Goal: Task Accomplishment & Management: Use online tool/utility

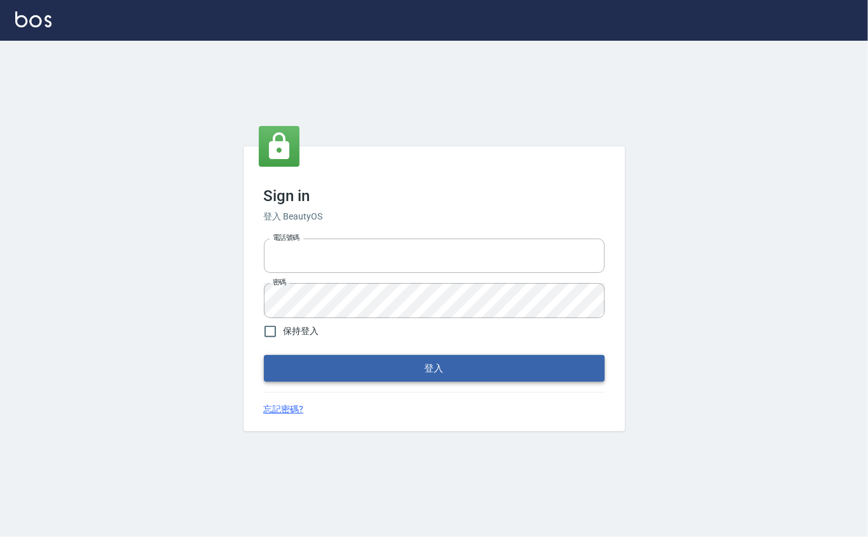
type input "0912271117"
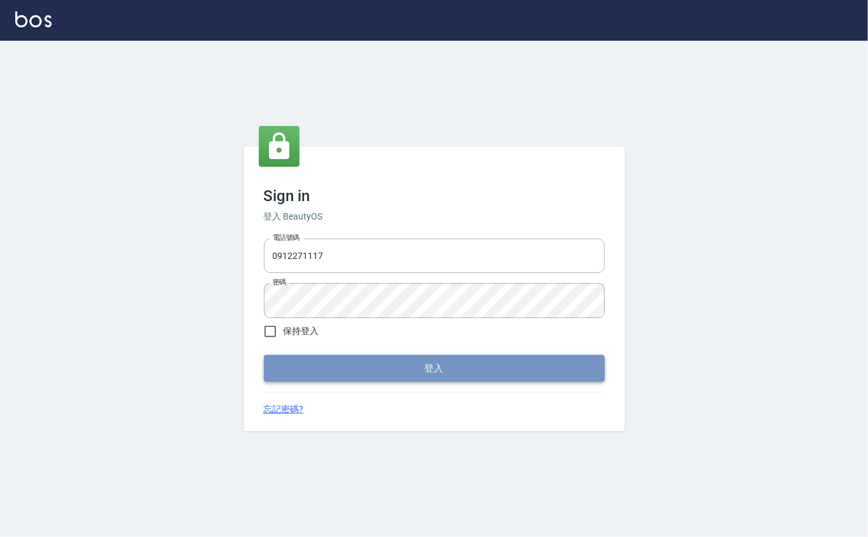
click at [368, 375] on button "登入" at bounding box center [434, 368] width 341 height 27
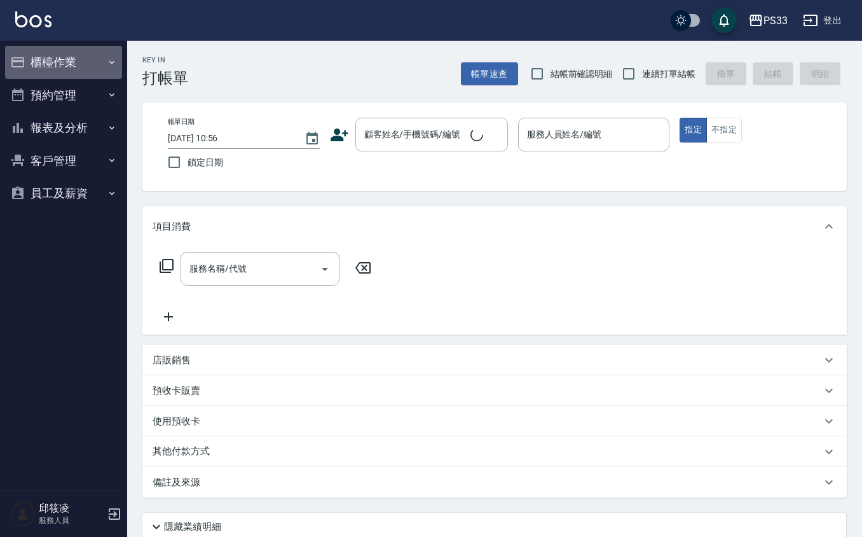
click at [106, 64] on button "櫃檯作業" at bounding box center [63, 62] width 117 height 33
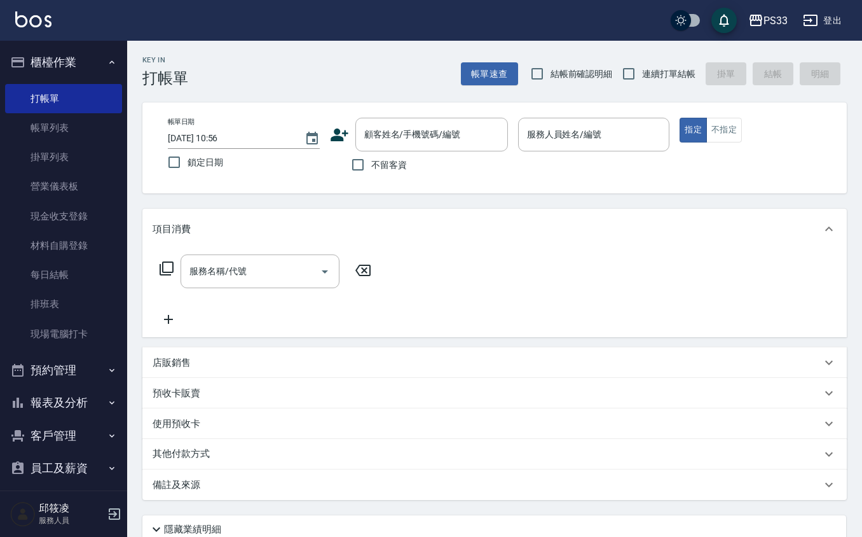
click at [64, 351] on ul "打帳單 帳單列表 掛單列表 營業儀表板 現金收支登錄 材料自購登錄 每日結帳 排班表 現場電腦打卡" at bounding box center [63, 216] width 117 height 275
click at [67, 345] on link "現場電腦打卡" at bounding box center [63, 333] width 117 height 29
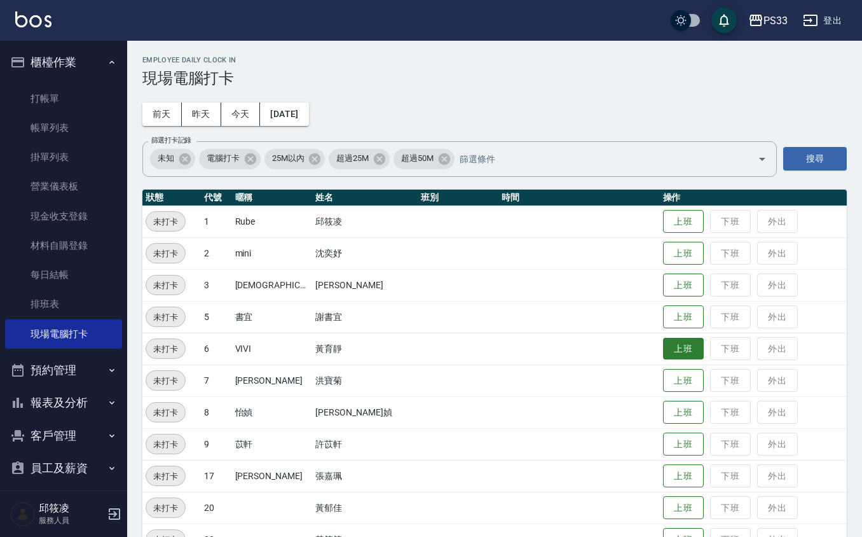
click at [666, 348] on button "上班" at bounding box center [683, 349] width 41 height 22
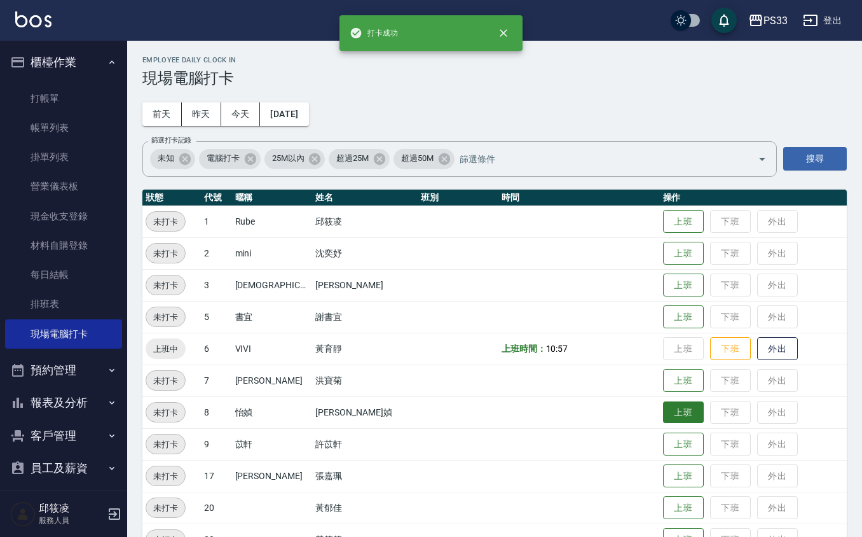
click at [678, 417] on button "上班" at bounding box center [683, 412] width 41 height 22
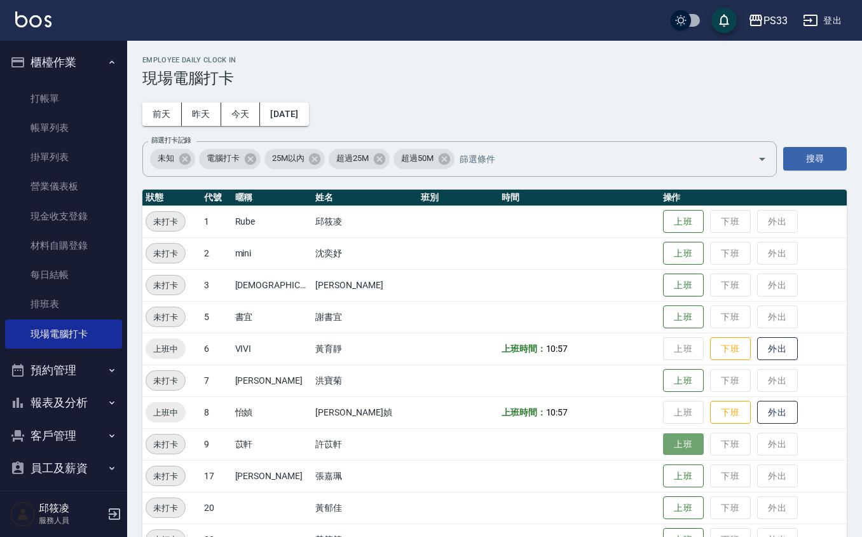
click at [670, 443] on button "上班" at bounding box center [683, 444] width 41 height 22
click at [663, 248] on button "上班" at bounding box center [683, 253] width 41 height 22
